Goal: Task Accomplishment & Management: Manage account settings

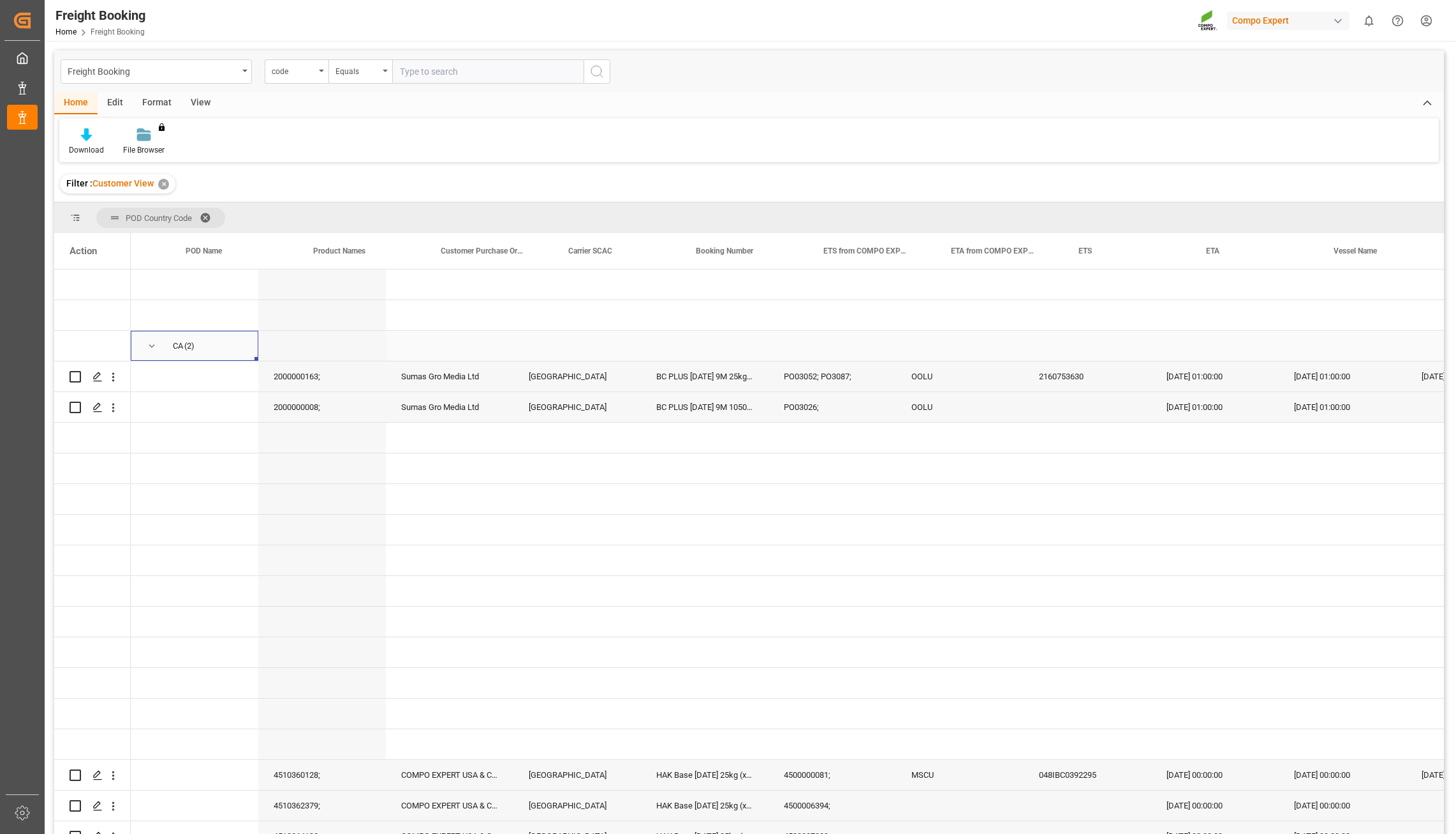
scroll to position [0, 343]
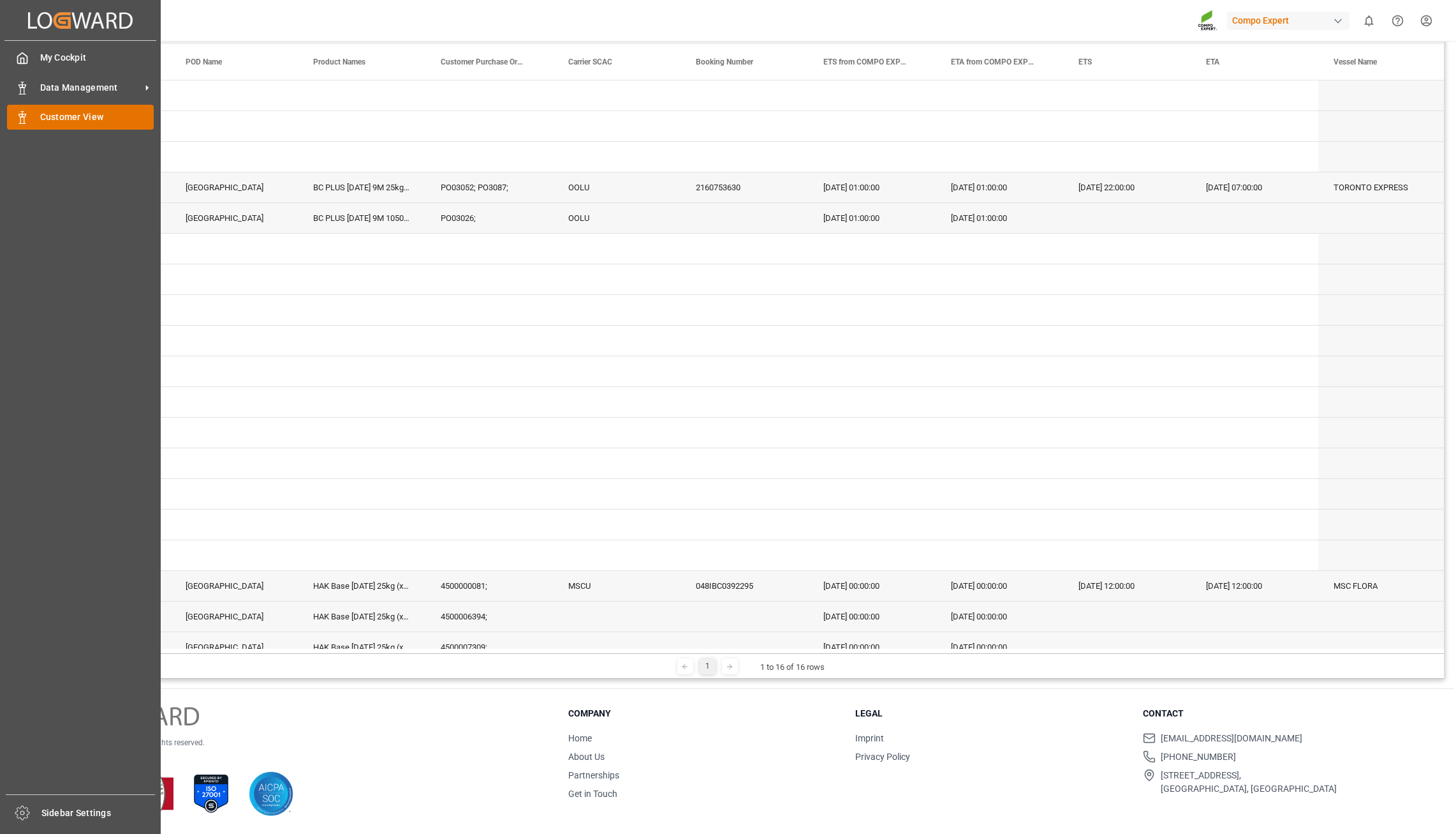
click at [22, 117] on polygon at bounding box center [24, 115] width 4 height 3
click at [94, 118] on span "Customer View" at bounding box center [97, 117] width 114 height 13
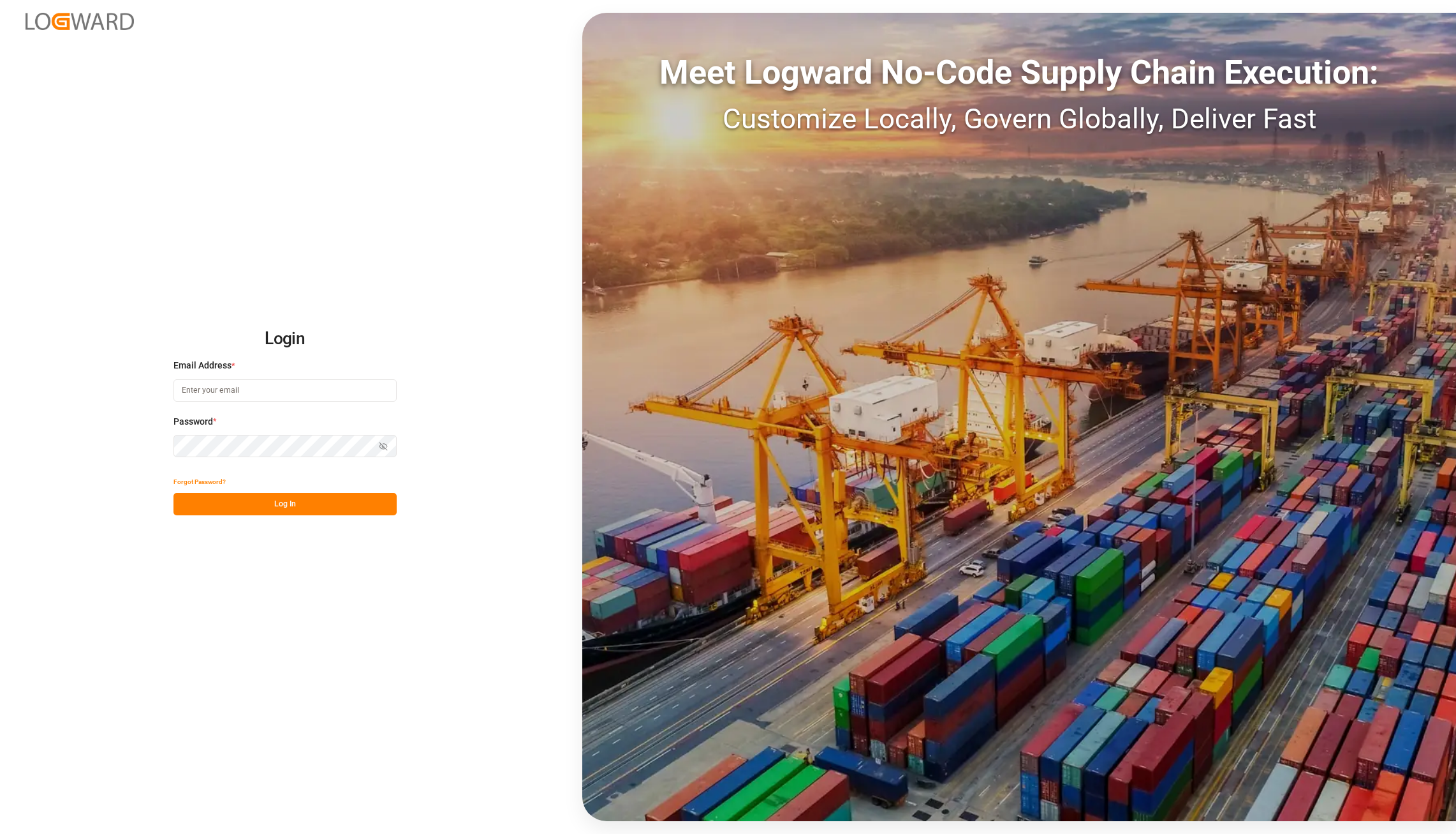
type input "[PERSON_NAME][EMAIL_ADDRESS][PERSON_NAME][DOMAIN_NAME]"
click at [310, 514] on button "Log In" at bounding box center [285, 504] width 223 height 22
